Goal: Task Accomplishment & Management: Complete application form

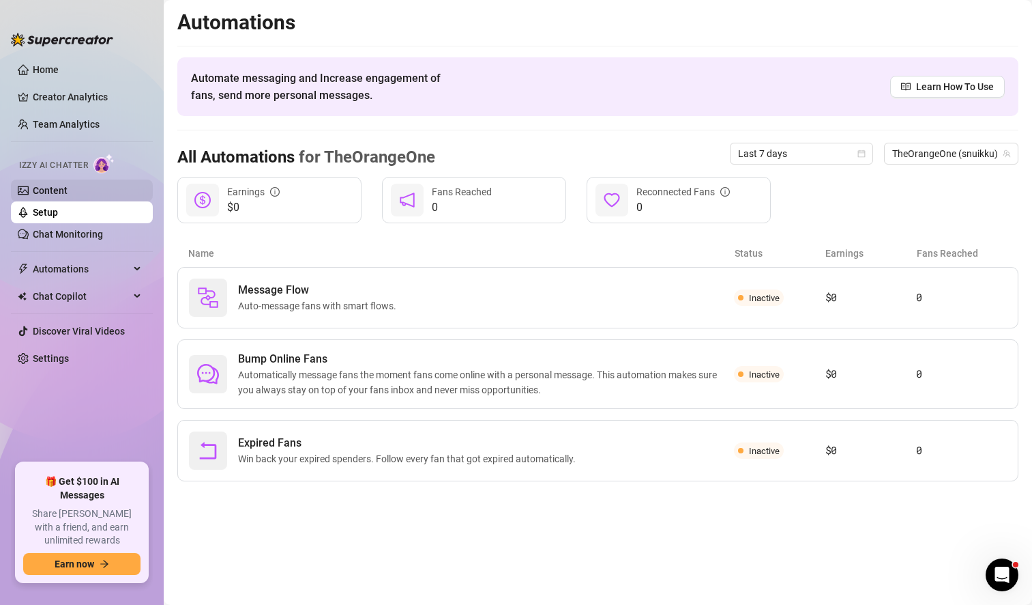
click at [68, 189] on link "Content" at bounding box center [50, 190] width 35 height 11
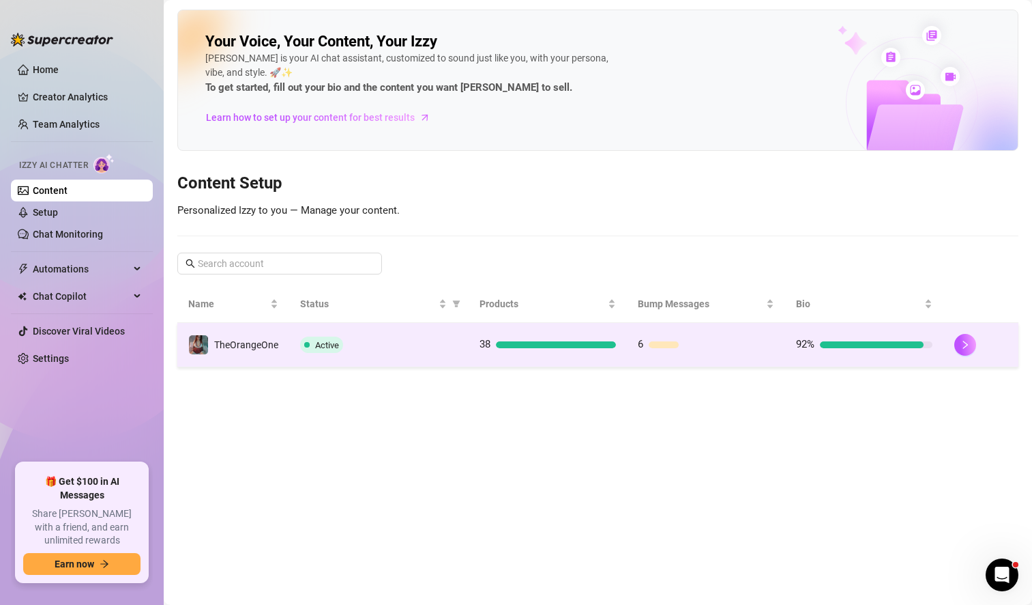
click at [436, 349] on div "Active" at bounding box center [379, 344] width 158 height 16
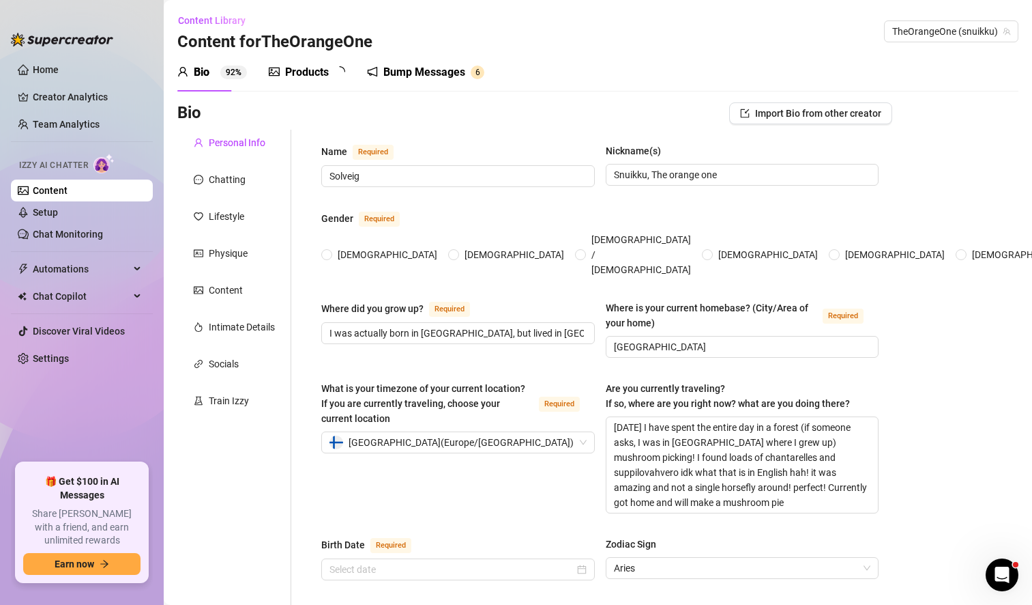
radio input "true"
type input "[DATE]"
click at [749, 417] on textarea "[DATE] I have spent the entire day in a forest (if someone asks, I was in [GEOG…" at bounding box center [743, 465] width 272 height 96
click at [730, 417] on textarea "[DATE] I have spent the entire day in a forest (if someone asks, I was in [GEOG…" at bounding box center [743, 465] width 272 height 96
type textarea "[DATE] I have spent the entir day in a forest (if someone asks, I was in [GEOGR…"
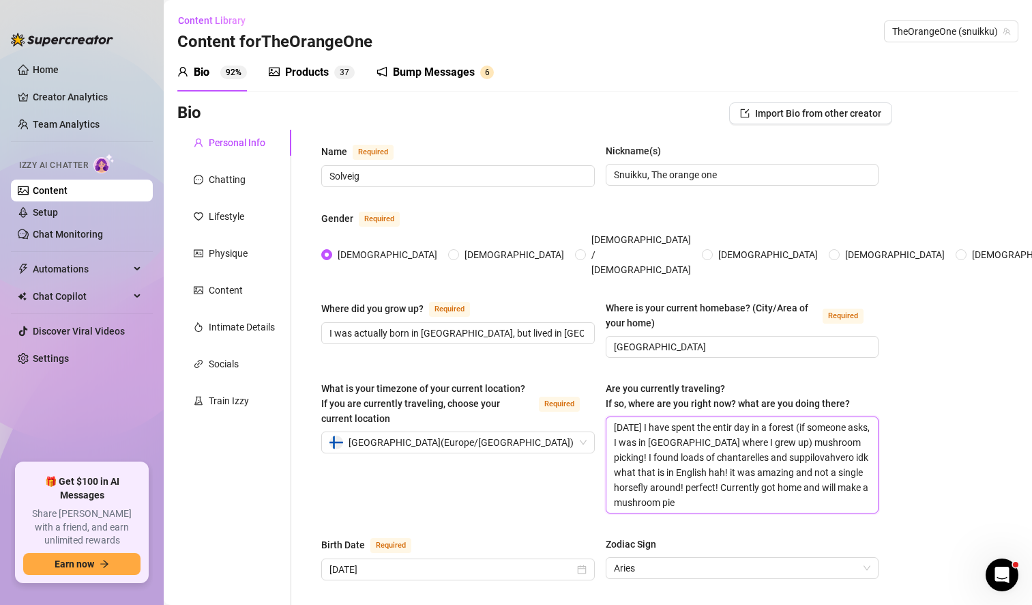
type textarea "[DATE] I have spent the enti day in a forest (if someone asks, I was in [GEOGRA…"
type textarea "[DATE] I have spent the ent day in a forest (if someone asks, I was in [GEOGRAP…"
type textarea "[DATE] I have spent the en day in a forest (if someone asks, I was in [GEOGRAPH…"
type textarea "[DATE] I have spent the e day in a forest (if someone asks, I was in [GEOGRAPHI…"
type textarea "[DATE] I have spent the day in a forest (if someone asks, I was in [GEOGRAPHIC_…"
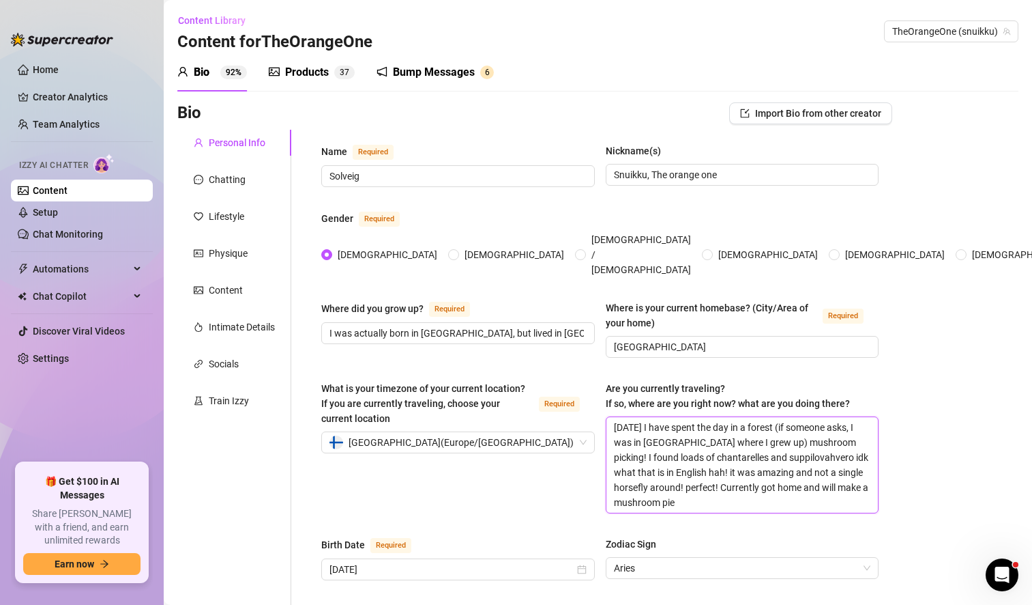
type textarea "[DATE] I have spent the day in a forest (if someone asks, I was in [GEOGRAPHIC_…"
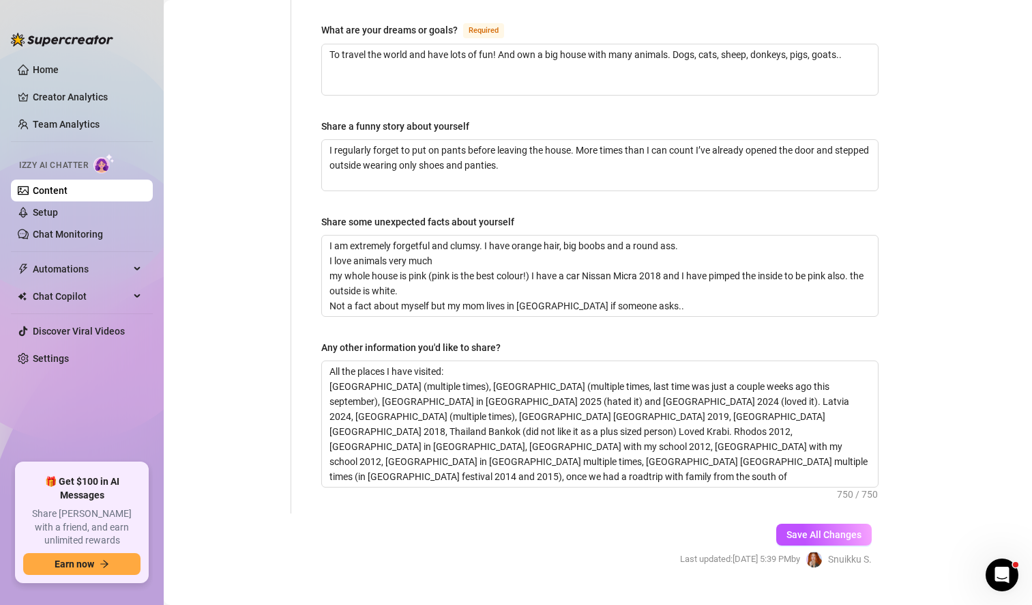
scroll to position [913, 0]
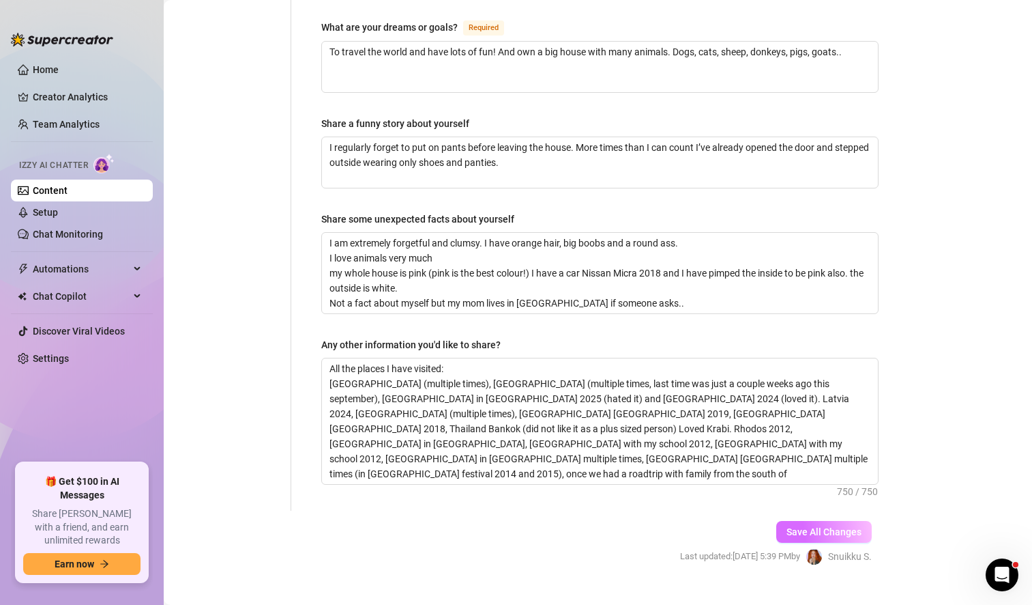
click at [813, 526] on span "Save All Changes" at bounding box center [824, 531] width 75 height 11
